Goal: Find specific page/section: Find specific page/section

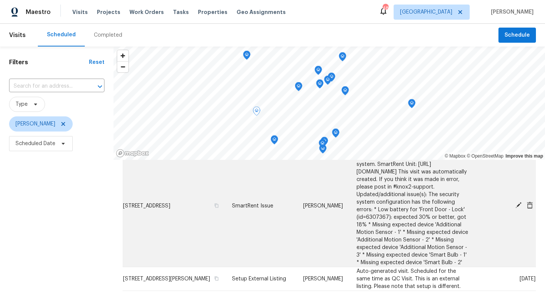
scroll to position [51, 0]
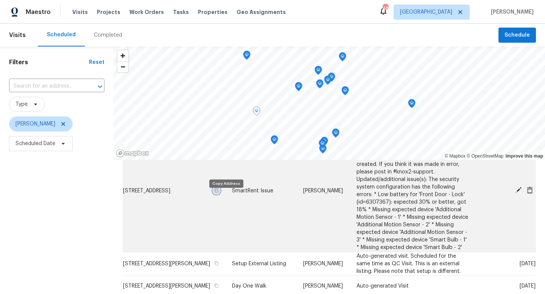
click at [219, 193] on icon "button" at bounding box center [216, 190] width 5 height 5
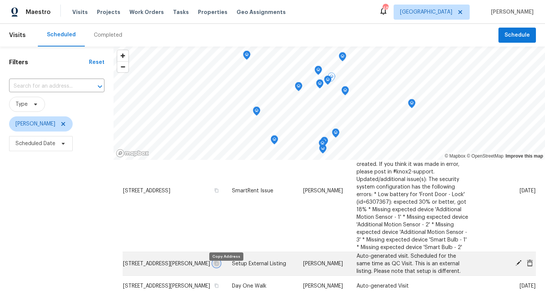
click at [219, 266] on icon "button" at bounding box center [216, 263] width 5 height 5
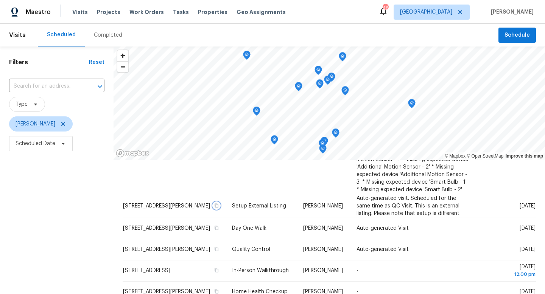
scroll to position [110, 0]
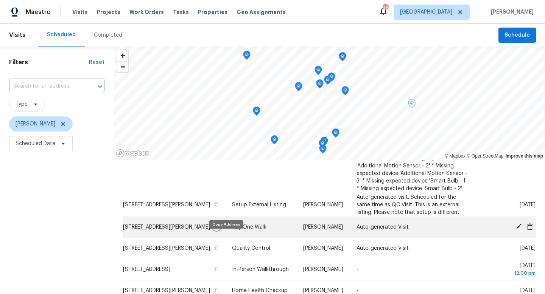
click at [219, 229] on icon "button" at bounding box center [216, 227] width 5 height 5
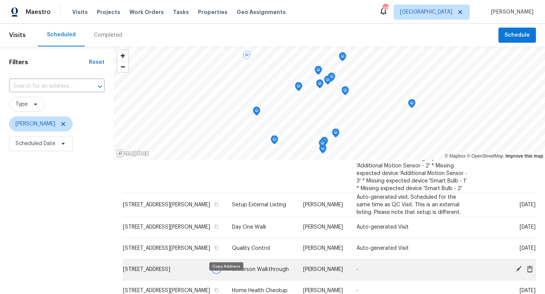
click at [219, 272] on icon "button" at bounding box center [216, 269] width 5 height 5
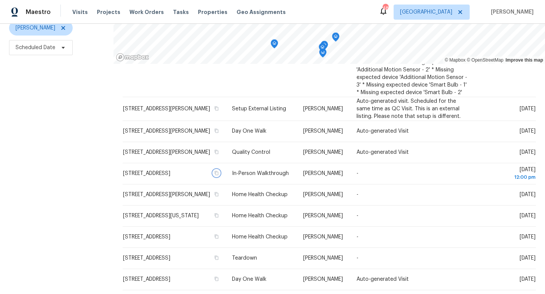
scroll to position [101, 0]
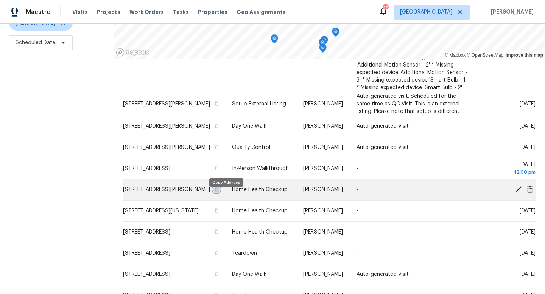
click at [219, 192] on icon "button" at bounding box center [216, 189] width 5 height 5
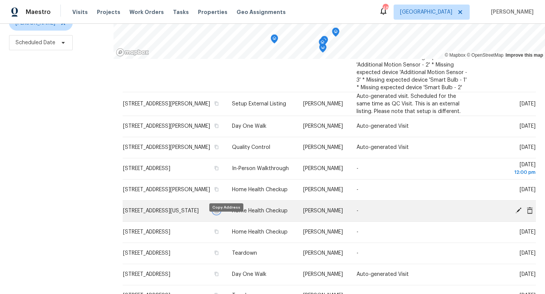
click at [219, 213] on icon "button" at bounding box center [216, 210] width 5 height 5
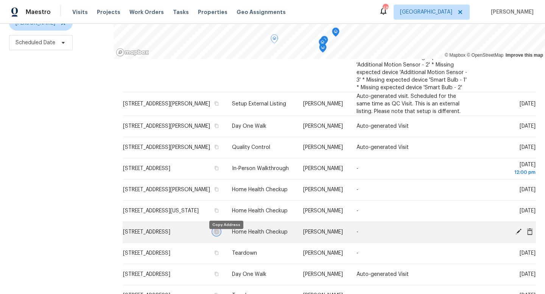
click at [219, 234] on icon "button" at bounding box center [216, 232] width 5 height 5
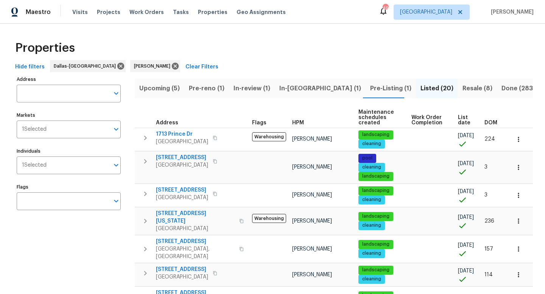
click at [249, 89] on span "In-review (1)" at bounding box center [251, 88] width 37 height 11
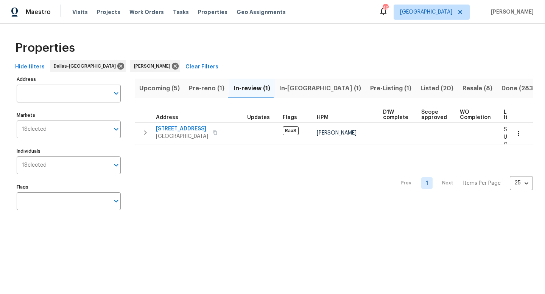
click at [291, 87] on span "In-reno (1)" at bounding box center [320, 88] width 82 height 11
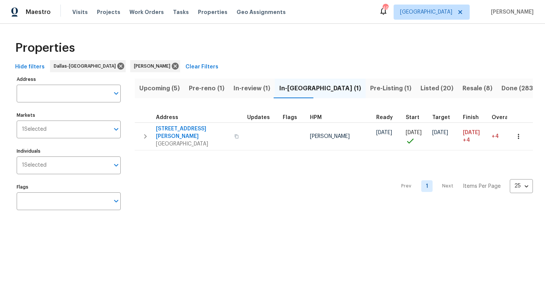
click at [370, 89] on span "Pre-Listing (1)" at bounding box center [390, 88] width 41 height 11
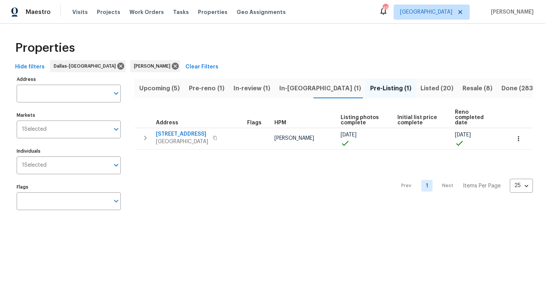
click at [168, 89] on span "Upcoming (5)" at bounding box center [159, 88] width 40 height 11
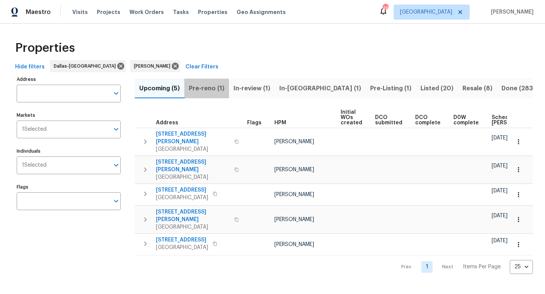
click at [203, 90] on span "Pre-reno (1)" at bounding box center [207, 88] width 36 height 11
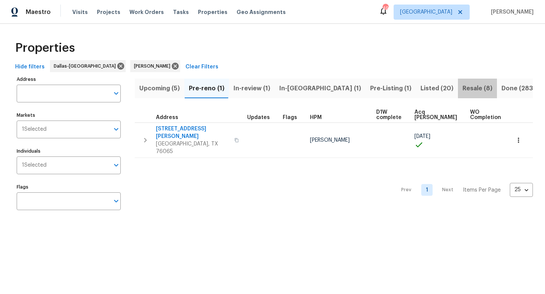
click at [462, 89] on span "Resale (8)" at bounding box center [477, 88] width 30 height 11
